Goal: Information Seeking & Learning: Learn about a topic

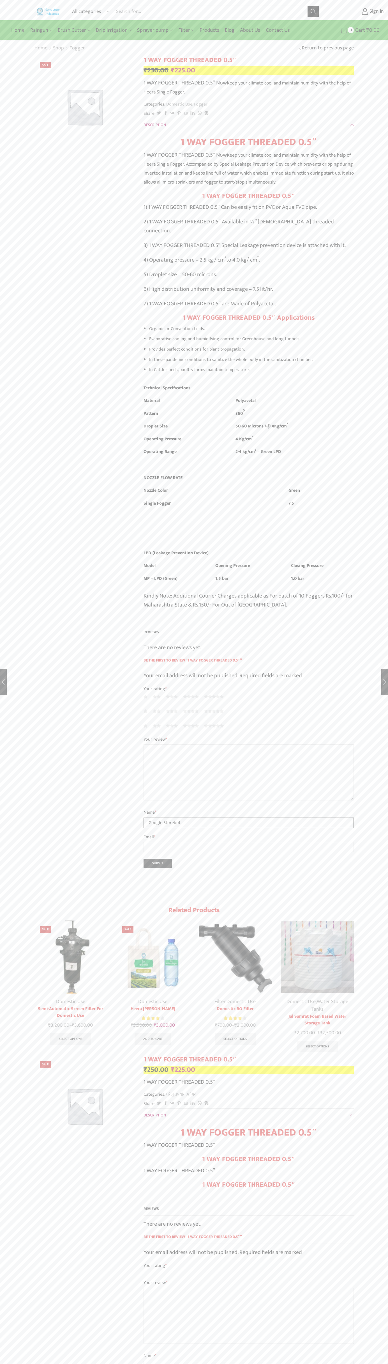
type input "Google Storebot"
click at [169, 14] on input "Search input" at bounding box center [210, 11] width 195 height 11
click at [387, 624] on div "All categories Accessories Air Release Valve Brush Cutter Domestic Use Drip Irr…" at bounding box center [194, 1078] width 388 height 2156
click at [118, 1364] on html "All categories Accessories Air Release Valve Brush Cutter Domestic Use Drip Irr…" at bounding box center [194, 1082] width 388 height 2165
click at [4, 1316] on div "All categories Accessories Air Release Valve Brush Cutter Domestic Use Drip Irr…" at bounding box center [194, 1078] width 388 height 2156
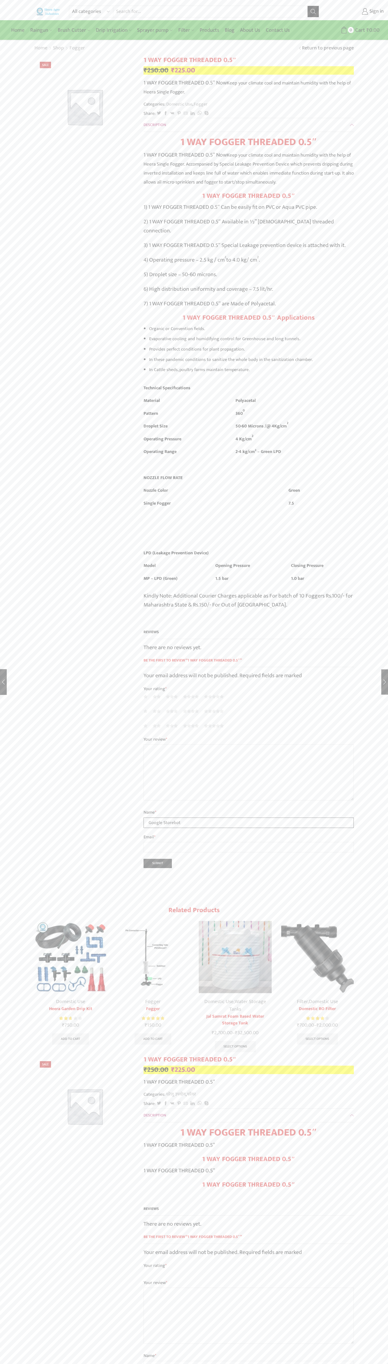
type input "Google Storebot"
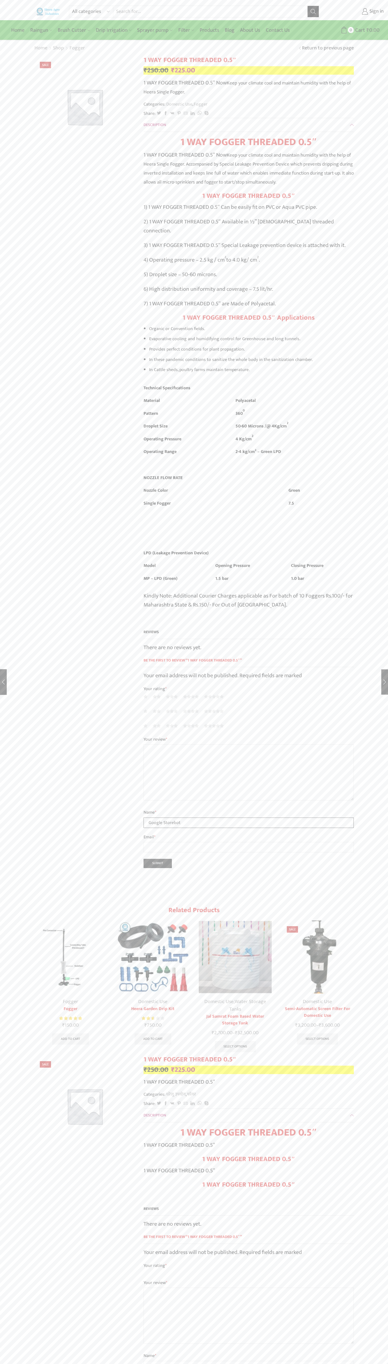
type input "Google Storebot"
click at [156, 70] on bdi "₹ 250.00" at bounding box center [156, 71] width 25 height 12
click at [326, 64] on form "Username or email * Password * Lost password? Remember Me Log in" at bounding box center [338, 86] width 76 height 98
click at [180, 104] on link "Domestic Use" at bounding box center [179, 103] width 27 height 7
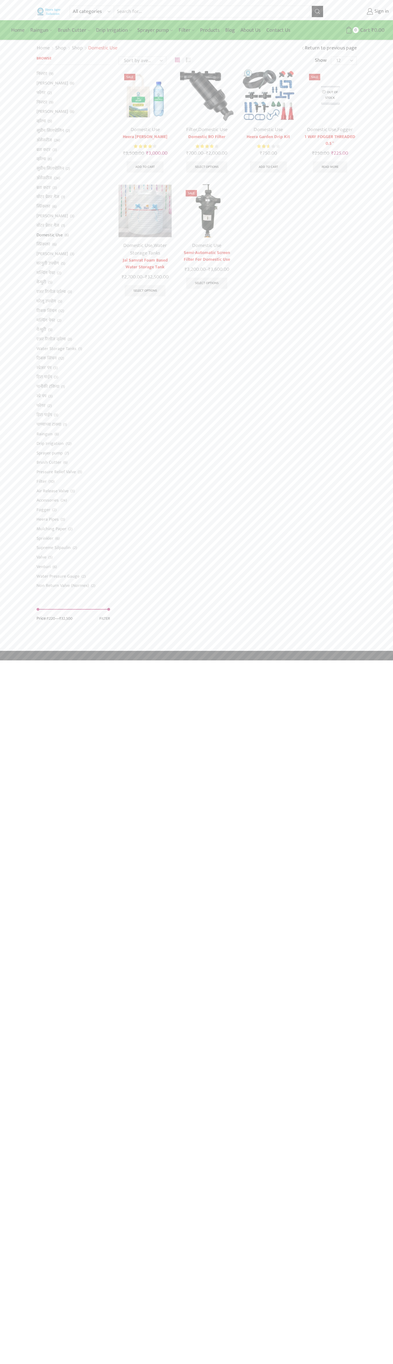
click at [191, 130] on link "Filter" at bounding box center [191, 129] width 11 height 8
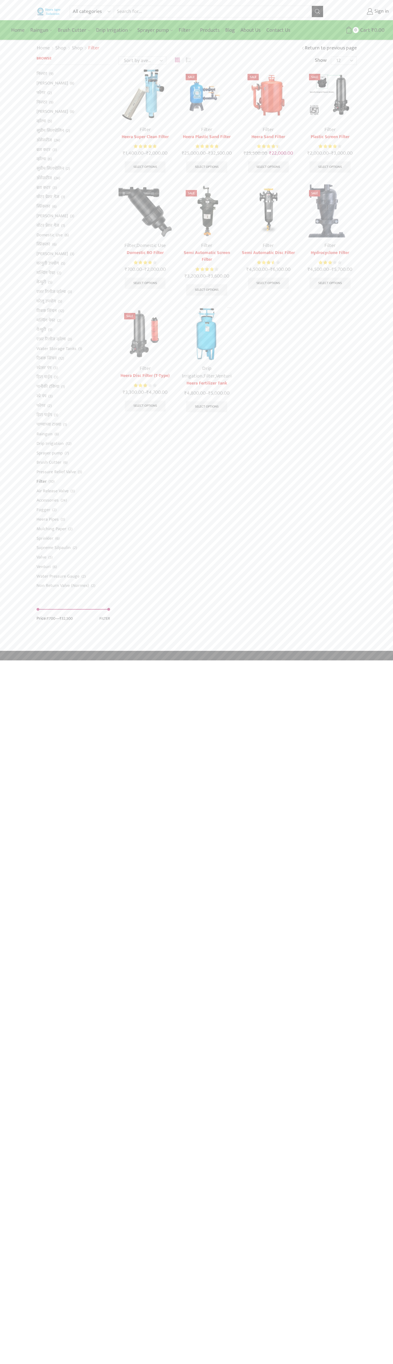
click at [132, 153] on bdi "₹ 1,400.00" at bounding box center [133, 153] width 21 height 8
click at [193, 153] on bdi "₹ 25,000.00" at bounding box center [194, 153] width 24 height 8
click at [255, 153] on bdi "₹ 25,500.00" at bounding box center [255, 153] width 24 height 8
click at [317, 153] on bdi "₹ 2,000.00" at bounding box center [317, 153] width 21 height 8
click at [322, 22] on div "Home Raingun Heera Rain Gun (1.25″) Raingun (1.50″) Heera Rain Gun Complete Set…" at bounding box center [196, 30] width 384 height 17
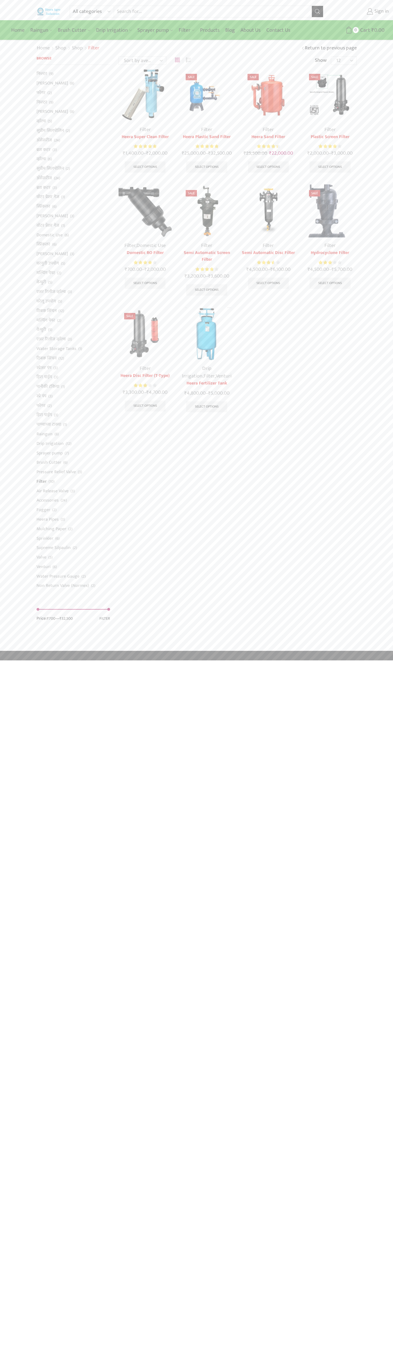
click at [371, 13] on icon at bounding box center [369, 11] width 6 height 6
click at [148, 660] on html "All categories Accessories Air Release Valve Brush Cutter Domestic Use Drip Irr…" at bounding box center [196, 330] width 393 height 660
click at [11, 284] on div "All categories Accessories Air Release Valve Brush Cutter Domestic Use Drip Irr…" at bounding box center [196, 325] width 393 height 651
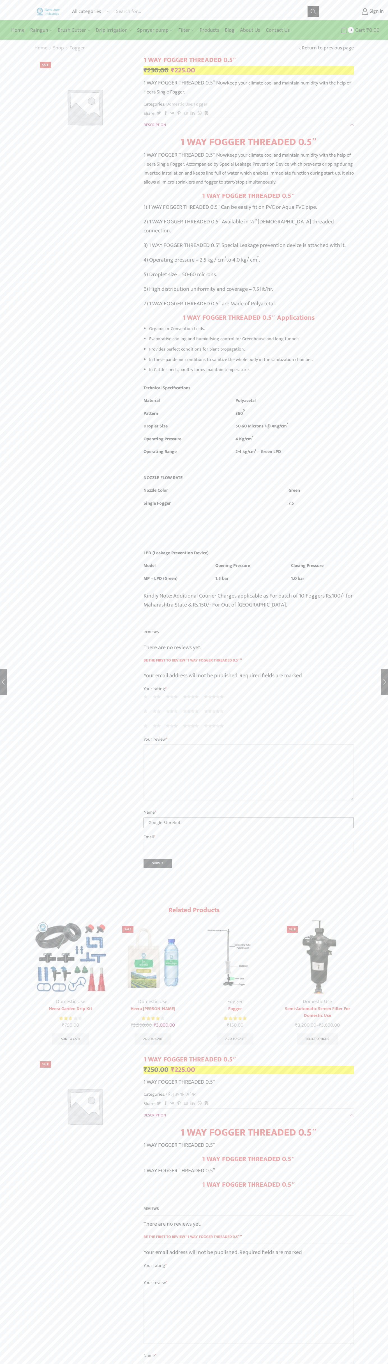
type input "Google Storebot"
click at [156, 70] on bdi "₹ 250.00" at bounding box center [156, 71] width 25 height 12
click at [326, 64] on form "Username or email * Password * Lost password? Remember Me Log in" at bounding box center [338, 86] width 76 height 98
click at [180, 104] on link "Domestic Use" at bounding box center [179, 103] width 27 height 7
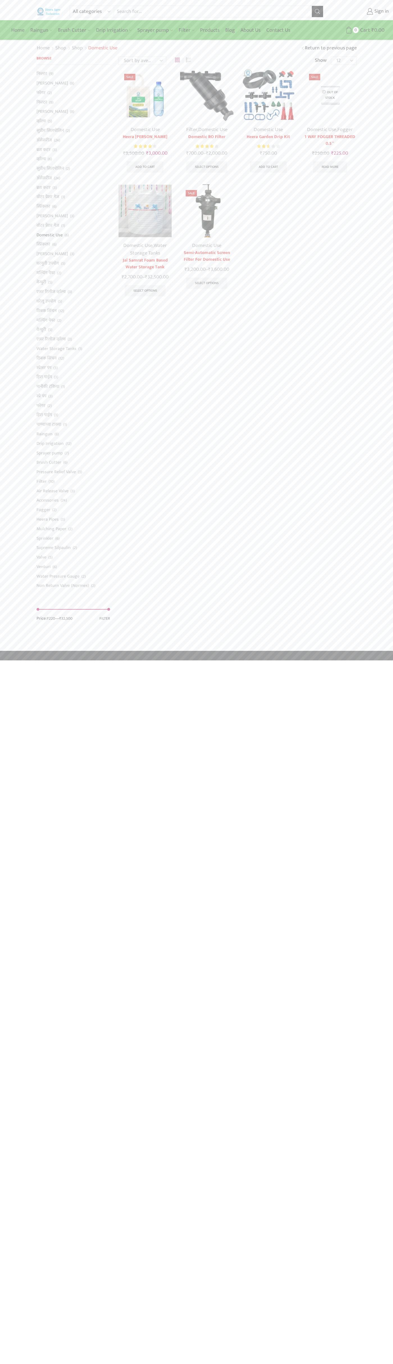
click at [191, 130] on link "Filter" at bounding box center [191, 129] width 11 height 8
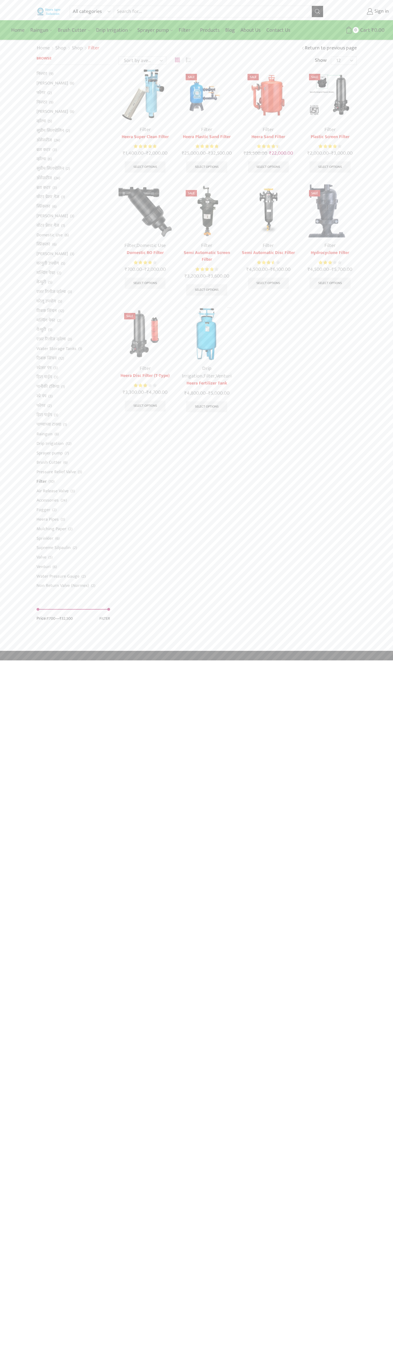
click at [132, 153] on bdi "₹ 1,400.00" at bounding box center [133, 153] width 21 height 8
click at [193, 153] on bdi "₹ 25,000.00" at bounding box center [194, 153] width 24 height 8
click at [255, 153] on bdi "₹ 25,500.00" at bounding box center [255, 153] width 24 height 8
click at [317, 153] on bdi "₹ 2,000.00" at bounding box center [317, 153] width 21 height 8
